Goal: Check status: Check status

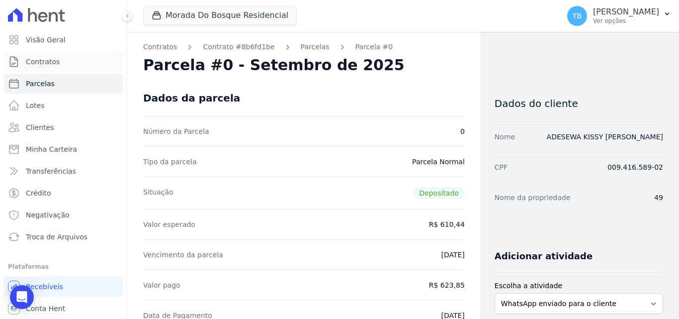
drag, startPoint x: 79, startPoint y: 67, endPoint x: 156, endPoint y: 56, distance: 78.3
click at [79, 66] on link "Contratos" at bounding box center [63, 62] width 119 height 20
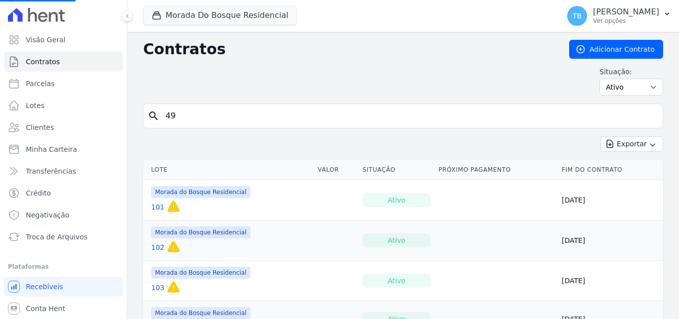
click at [200, 111] on input "49" at bounding box center [409, 116] width 499 height 20
click at [231, 15] on button "Morada Do Bosque Residencial" at bounding box center [220, 15] width 154 height 19
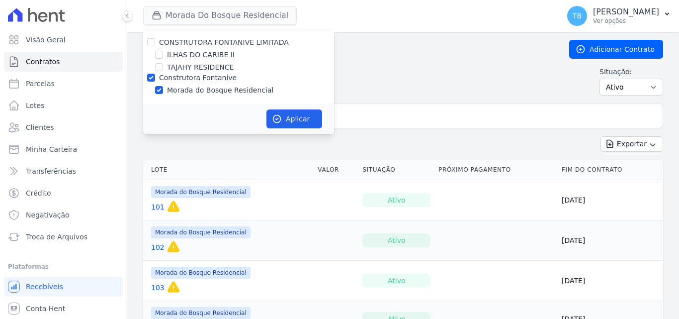
drag, startPoint x: 150, startPoint y: 73, endPoint x: 157, endPoint y: 55, distance: 19.5
click at [150, 73] on div at bounding box center [151, 78] width 8 height 10
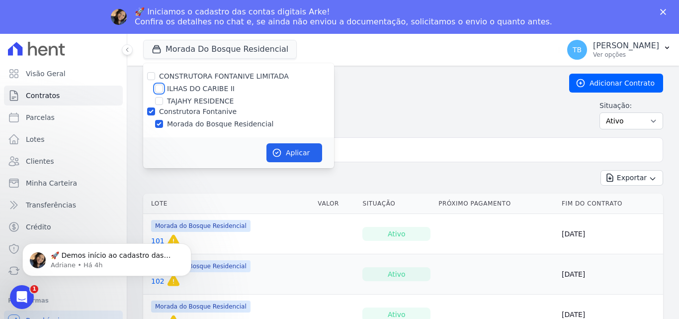
click at [159, 89] on input "ILHAS DO CARIBE II" at bounding box center [159, 88] width 8 height 8
checkbox input "true"
click at [151, 114] on input "Construtora Fontanive" at bounding box center [151, 111] width 8 height 8
checkbox input "false"
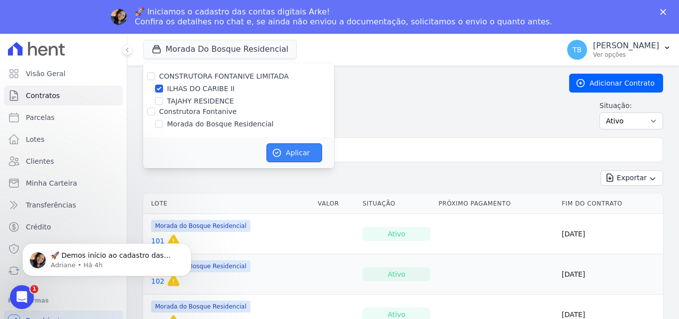
click at [310, 152] on button "Aplicar" at bounding box center [294, 152] width 56 height 19
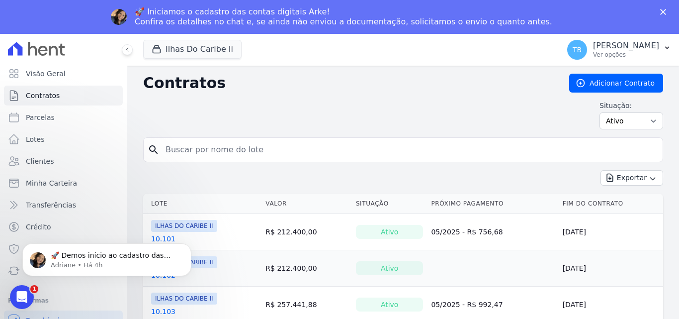
click at [229, 139] on div "search" at bounding box center [403, 149] width 520 height 25
click at [223, 148] on input "search" at bounding box center [409, 150] width 499 height 20
type input "4.302"
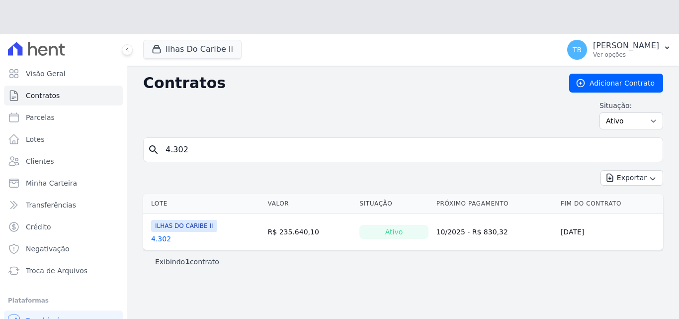
click at [156, 207] on table "Lote Valor Situação Próximo Pagamento Fim do Contrato ILHAS DO CARIBE II 4.302 …" at bounding box center [403, 221] width 520 height 56
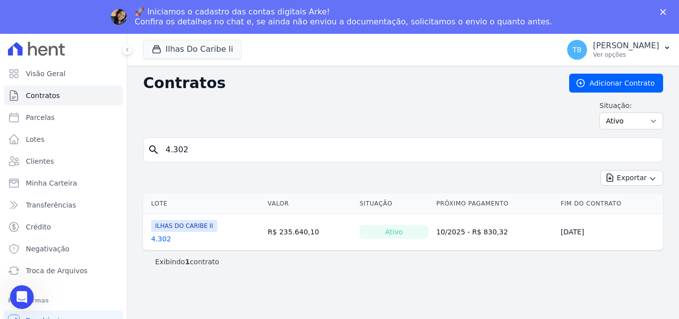
click at [154, 237] on link "4.302" at bounding box center [161, 239] width 20 height 10
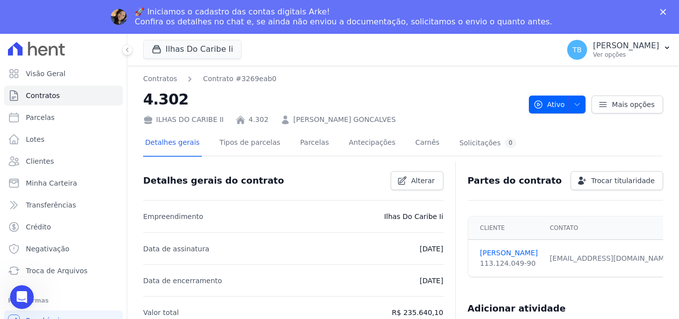
click at [293, 111] on div "ILHAS DO CARIBE II 4.302 VICTORIA FRACALOSSI GONCALVES" at bounding box center [332, 117] width 378 height 14
click at [301, 139] on link "Parcelas" at bounding box center [314, 143] width 33 height 26
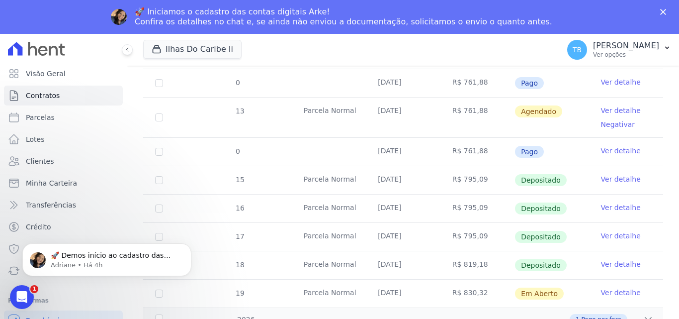
click at [628, 259] on link "Ver detalhe" at bounding box center [621, 264] width 40 height 10
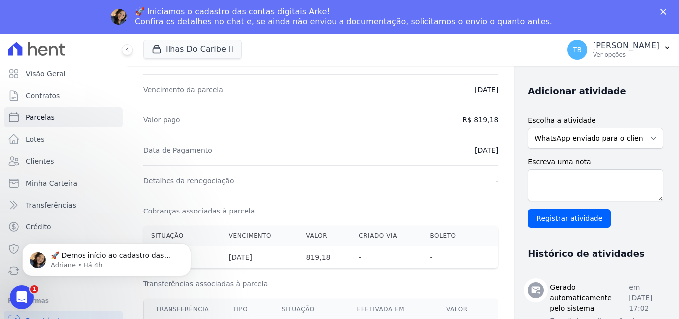
drag, startPoint x: 425, startPoint y: 194, endPoint x: 416, endPoint y: 197, distance: 9.6
click at [420, 200] on dl "Número da Parcela 18 Tipo da parcela Parcela Normal Situação Depositado Valor e…" at bounding box center [320, 110] width 355 height 318
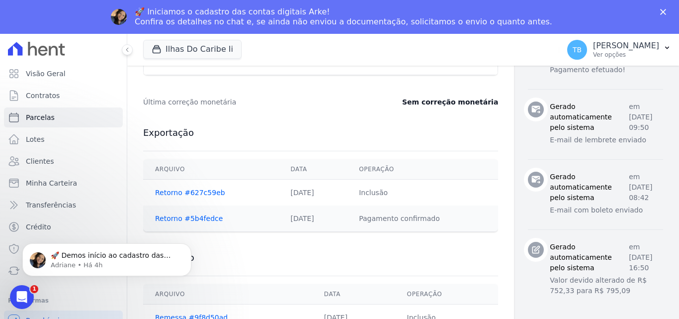
scroll to position [536, 0]
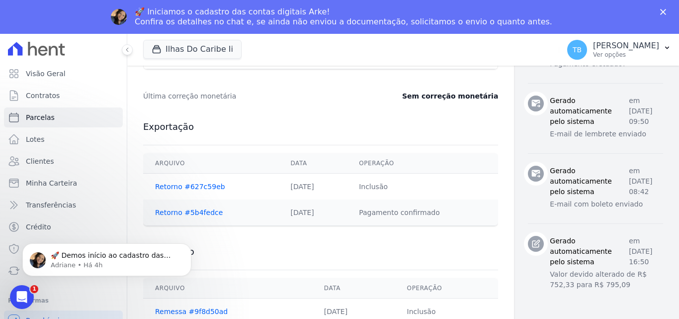
click at [275, 263] on div "Importação Arquivo Data Operação Remessa #9f8d50ad 20/08/2025 Inclusão" at bounding box center [320, 285] width 355 height 99
click at [50, 185] on span "Minha Carteira" at bounding box center [51, 183] width 51 height 10
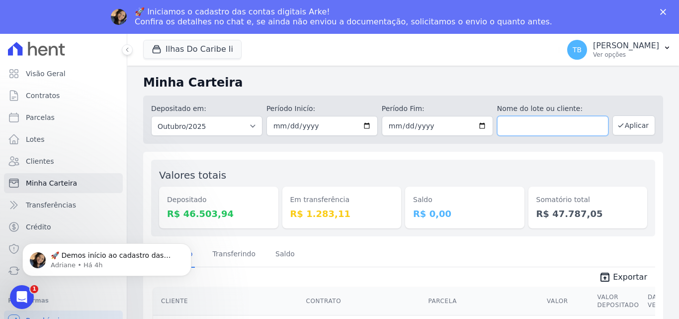
click at [527, 121] on input "text" at bounding box center [552, 126] width 111 height 20
type input "victoria"
click at [621, 129] on button "Aplicar" at bounding box center [633, 125] width 43 height 20
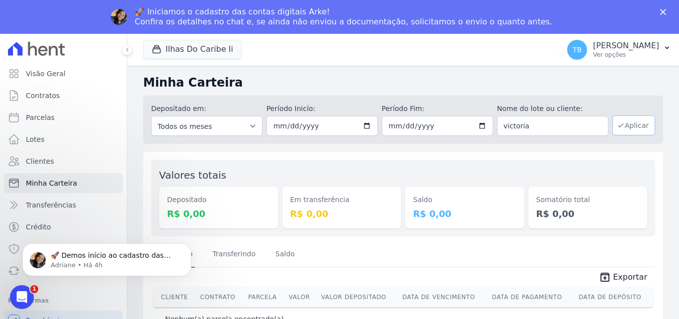
click at [636, 125] on button "Aplicar" at bounding box center [633, 125] width 43 height 20
drag, startPoint x: 534, startPoint y: 125, endPoint x: 477, endPoint y: 124, distance: 57.2
click at [477, 124] on div "Depositado em: Todos os meses Agosto/2022 Setembro/2022 Outubro/2022 Novembro/2…" at bounding box center [403, 119] width 520 height 48
type input "4.302"
click at [639, 121] on button "Aplicar" at bounding box center [633, 125] width 43 height 20
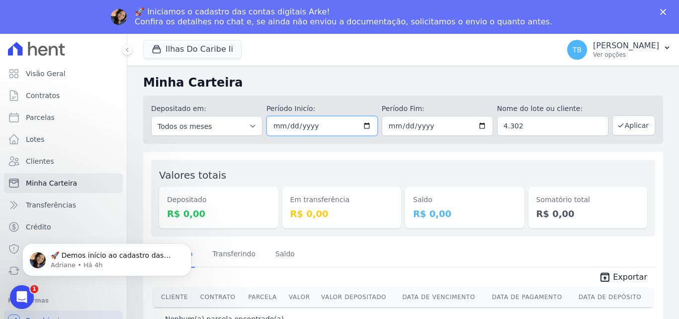
click at [289, 126] on input "[DATE]" at bounding box center [321, 126] width 111 height 20
type input "2025-09-01"
click at [647, 127] on button "Aplicar" at bounding box center [633, 125] width 43 height 20
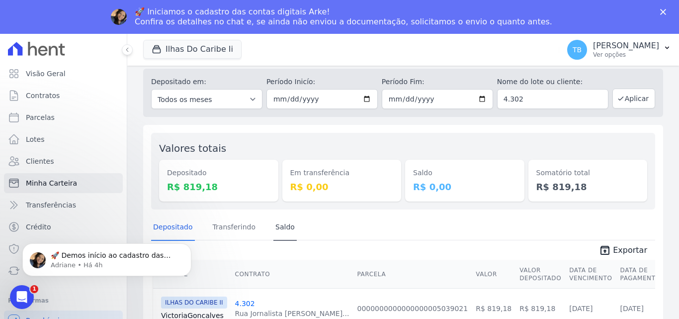
scroll to position [51, 0]
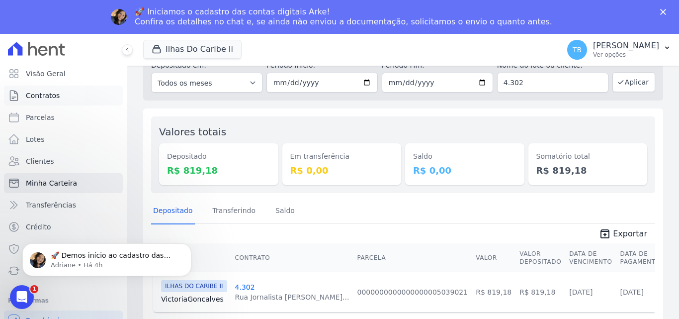
click at [72, 92] on link "Contratos" at bounding box center [63, 95] width 119 height 20
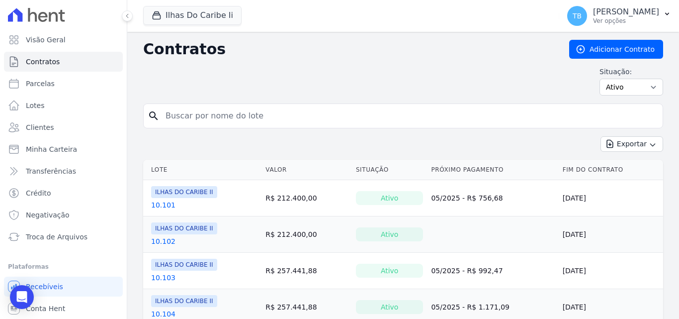
click at [207, 112] on input "search" at bounding box center [409, 116] width 499 height 20
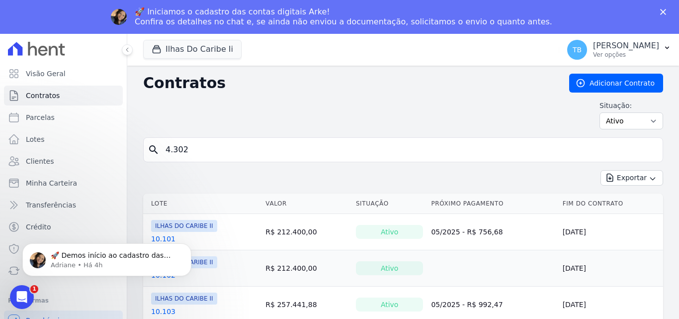
click at [320, 153] on input "4.302" at bounding box center [409, 150] width 499 height 20
type input "4.302"
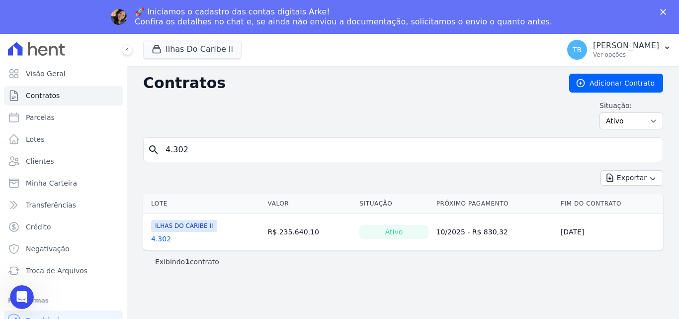
click at [159, 202] on th "Lote" at bounding box center [203, 203] width 121 height 20
click at [160, 236] on link "4.302" at bounding box center [161, 239] width 20 height 10
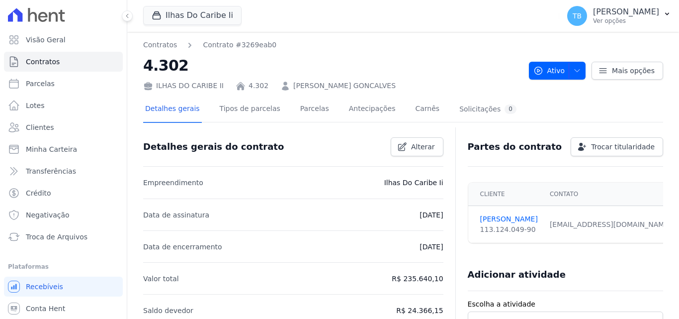
click at [295, 91] on div "Contratos Contrato #3269eab0 4.302 [GEOGRAPHIC_DATA] 4.302 VICTORIA FRACALOSSI …" at bounding box center [332, 65] width 378 height 51
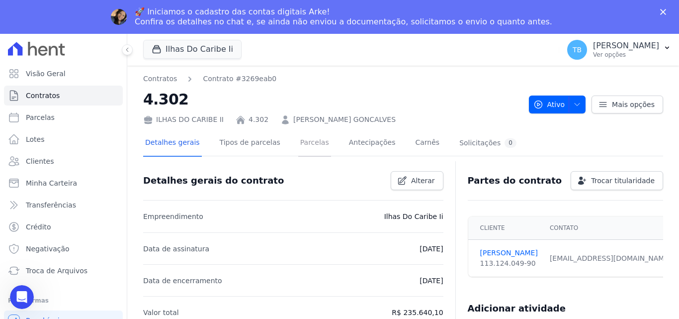
click at [302, 142] on link "Parcelas" at bounding box center [314, 143] width 33 height 26
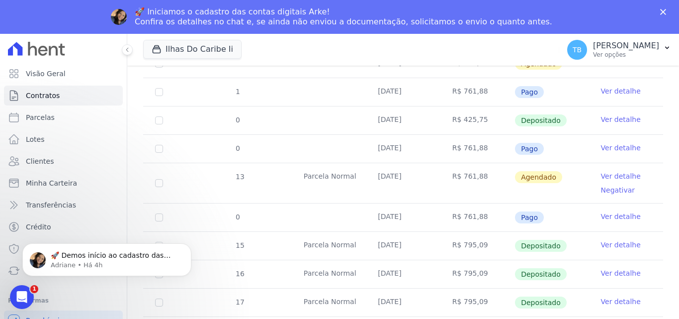
scroll to position [319, 0]
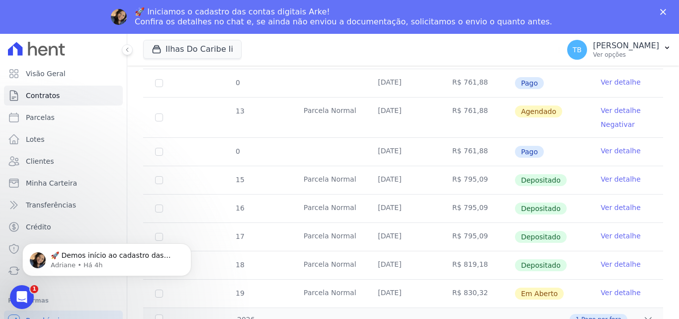
click at [605, 287] on link "Ver detalhe" at bounding box center [621, 292] width 40 height 10
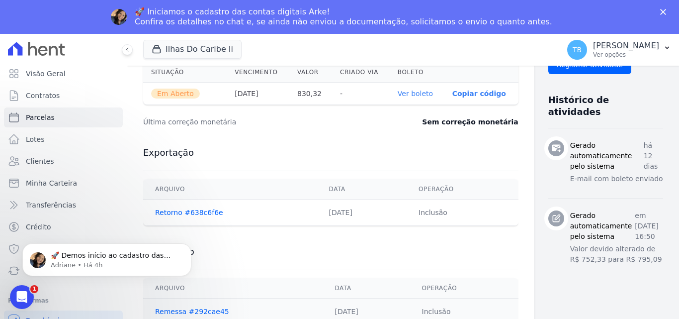
click at [398, 95] on link "Ver boleto" at bounding box center [415, 93] width 35 height 8
